Goal: Browse casually: Explore the website without a specific task or goal

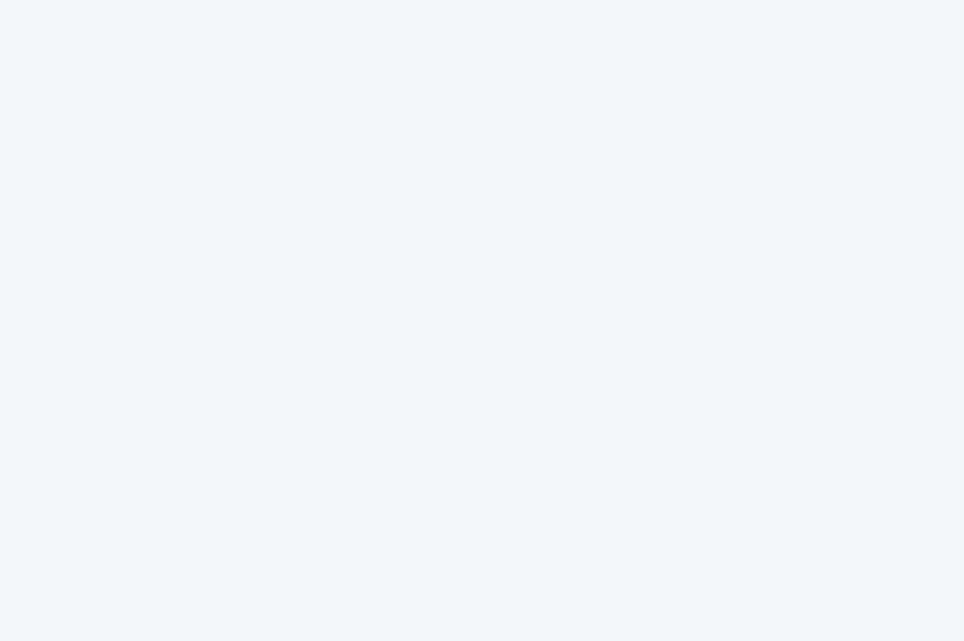
click at [774, 157] on div at bounding box center [482, 320] width 964 height 641
